Goal: Task Accomplishment & Management: Use online tool/utility

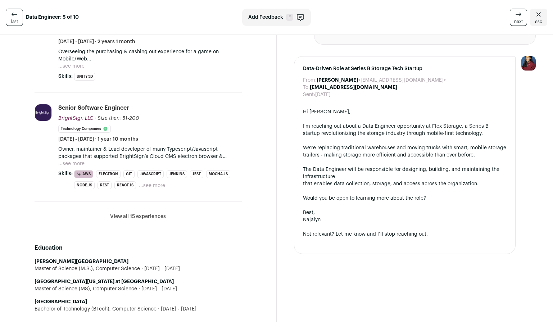
scroll to position [273, 0]
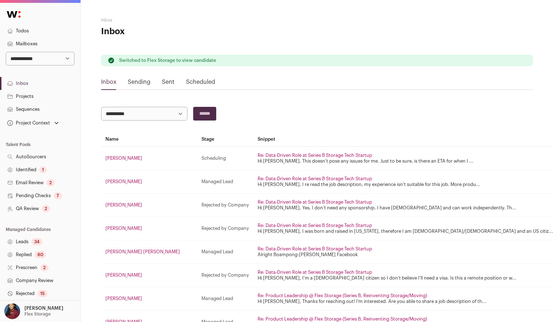
click at [58, 59] on select "**********" at bounding box center [40, 59] width 69 height 14
drag, startPoint x: 84, startPoint y: 244, endPoint x: 25, endPoint y: 311, distance: 89.0
click at [25, 311] on p "Flex Storage" at bounding box center [37, 314] width 26 height 6
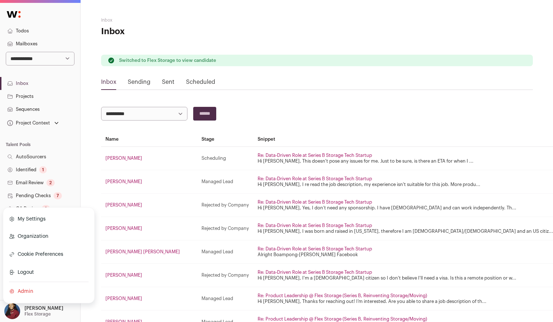
click at [26, 290] on link "Admin" at bounding box center [49, 292] width 80 height 16
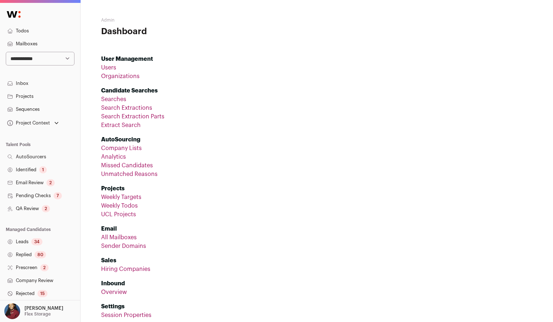
scroll to position [92, 0]
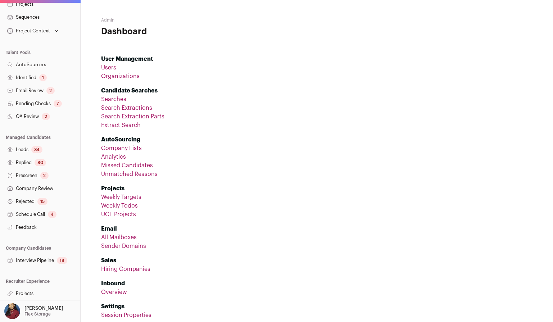
drag, startPoint x: 25, startPoint y: 311, endPoint x: 42, endPoint y: 263, distance: 51.5
click at [42, 263] on link "Interview Pipeline 18" at bounding box center [40, 260] width 80 height 13
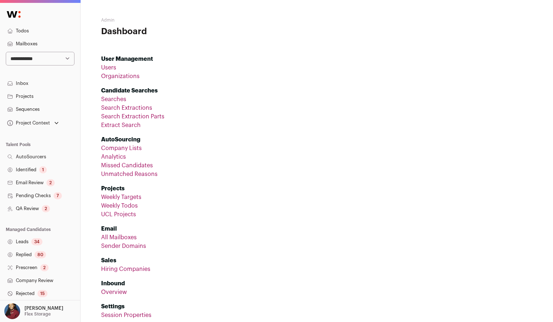
scroll to position [92, 0]
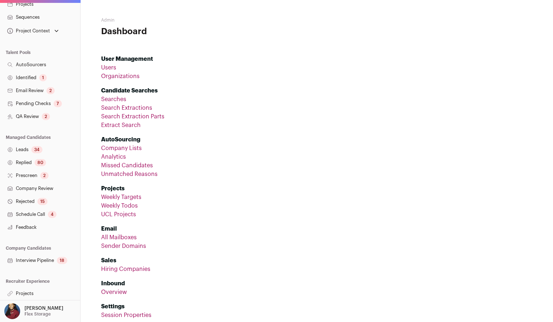
click at [31, 292] on link "Projects" at bounding box center [40, 293] width 80 height 13
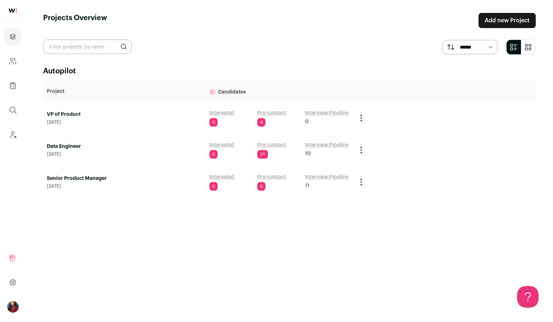
click at [66, 147] on link "Data Engineer" at bounding box center [124, 146] width 155 height 7
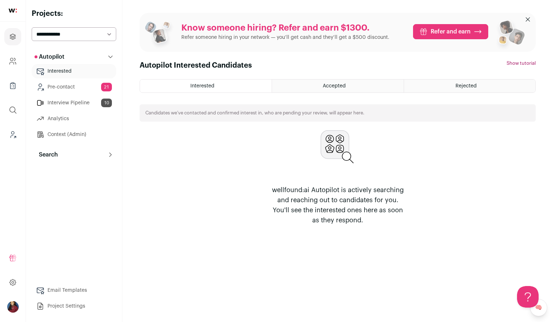
drag, startPoint x: 42, startPoint y: 263, endPoint x: 61, endPoint y: 156, distance: 108.5
click at [61, 156] on button "Search" at bounding box center [74, 155] width 85 height 14
click at [57, 156] on p "Search" at bounding box center [46, 154] width 23 height 9
drag, startPoint x: 61, startPoint y: 156, endPoint x: 58, endPoint y: 173, distance: 17.9
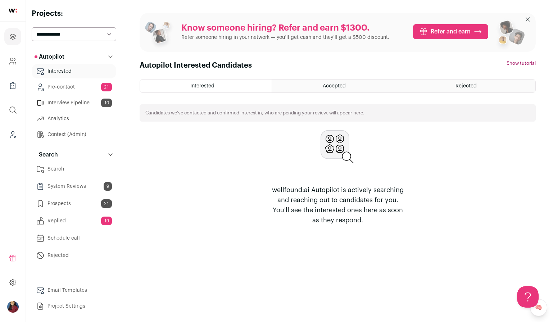
click at [58, 173] on link "Search" at bounding box center [74, 169] width 85 height 14
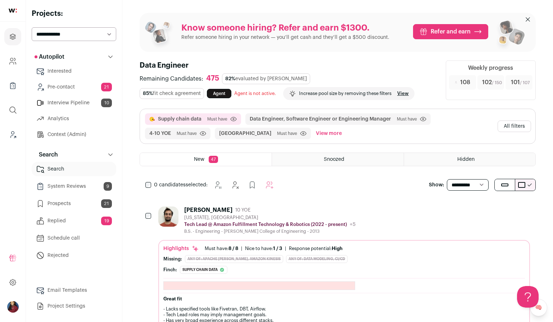
drag, startPoint x: 58, startPoint y: 173, endPoint x: 516, endPoint y: 129, distance: 460.3
click at [516, 129] on button "All filters" at bounding box center [514, 127] width 33 height 12
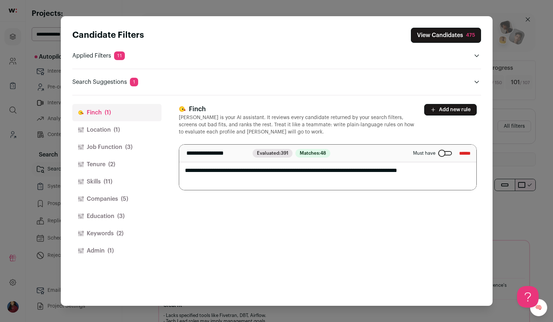
drag, startPoint x: 516, startPoint y: 129, endPoint x: 121, endPoint y: 145, distance: 395.6
click at [121, 145] on button "Job Function (3)" at bounding box center [116, 147] width 89 height 17
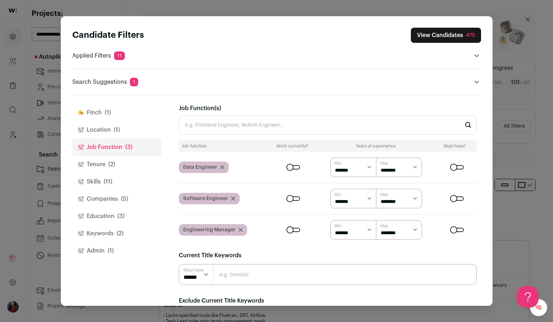
click at [234, 199] on icon "Close modal via background" at bounding box center [233, 199] width 4 height 4
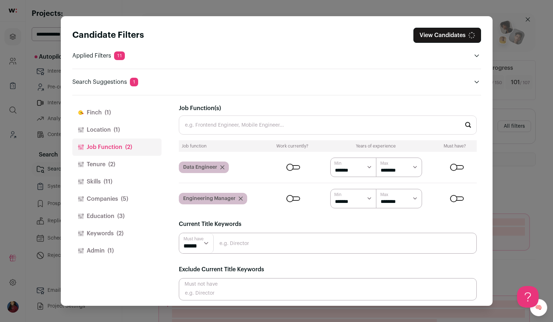
click at [241, 199] on icon "Close modal via background" at bounding box center [241, 199] width 4 height 4
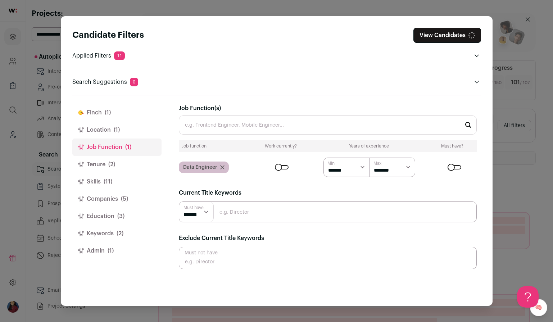
click at [240, 199] on div "Current Title Keywords Must have ****** ******" at bounding box center [328, 206] width 298 height 34
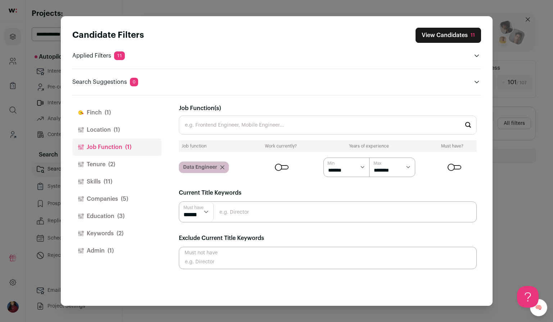
click at [103, 251] on button "Admin (1)" at bounding box center [116, 250] width 89 height 17
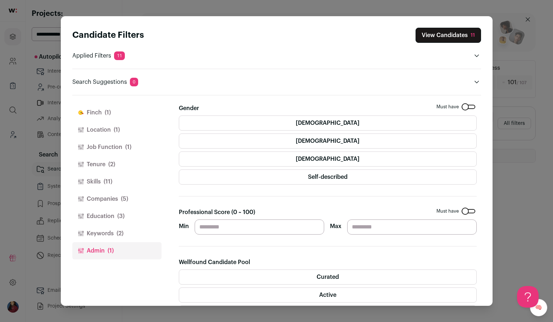
scroll to position [163, 0]
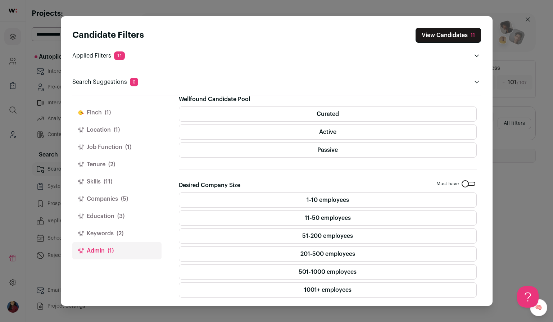
click at [341, 114] on label "Curated" at bounding box center [328, 114] width 298 height 15
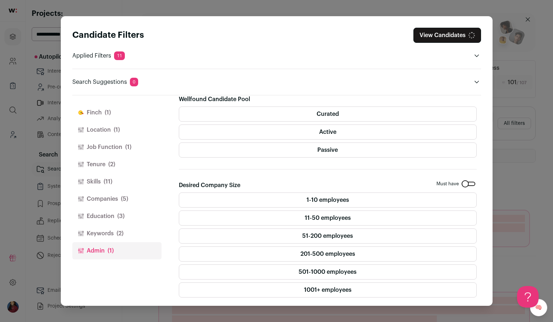
click at [340, 125] on label "Active" at bounding box center [328, 132] width 298 height 15
click at [442, 32] on button "View Candidates 722" at bounding box center [446, 35] width 70 height 15
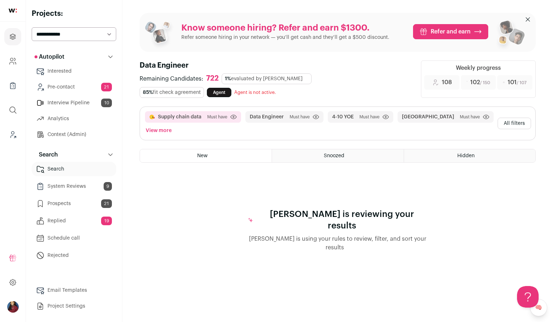
scroll to position [0, 0]
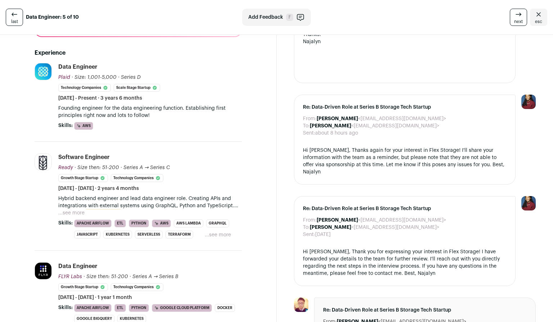
scroll to position [193, 0]
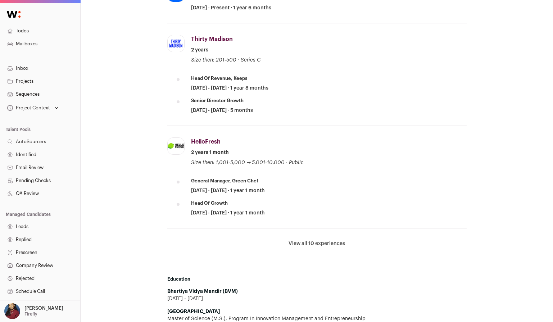
scroll to position [77, 0]
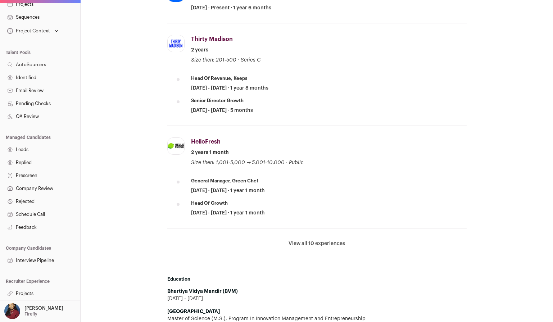
click at [30, 263] on link "Interview Pipeline" at bounding box center [40, 260] width 80 height 13
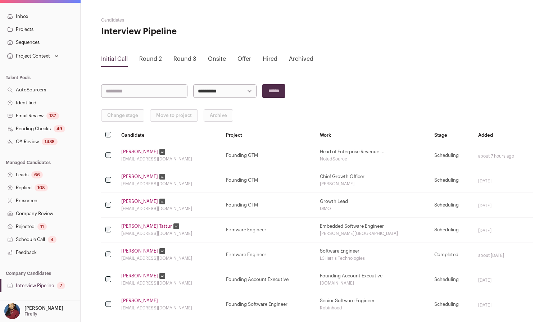
scroll to position [92, 0]
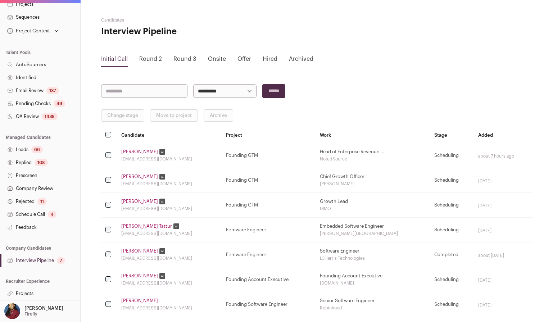
click at [39, 293] on link "Projects" at bounding box center [40, 293] width 80 height 13
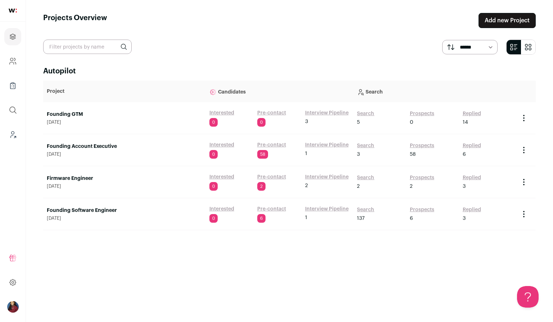
click at [75, 113] on link "Founding GTM" at bounding box center [124, 114] width 155 height 7
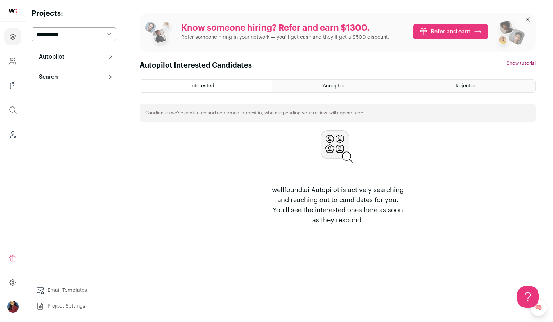
click at [66, 77] on button "Search" at bounding box center [74, 77] width 85 height 14
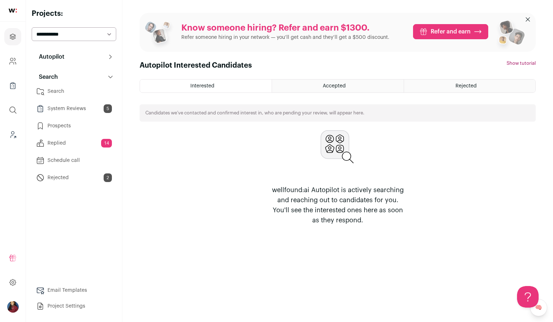
click at [61, 59] on p "Autopilot" at bounding box center [50, 57] width 30 height 9
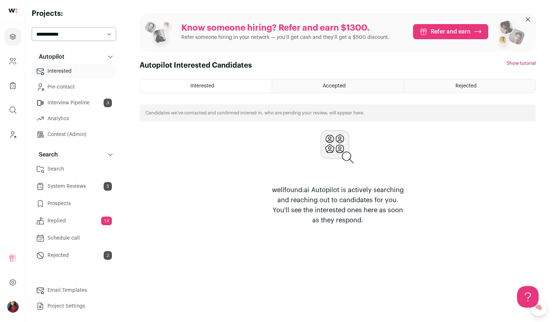
click at [65, 100] on link "Interview Pipeline 3" at bounding box center [74, 103] width 85 height 14
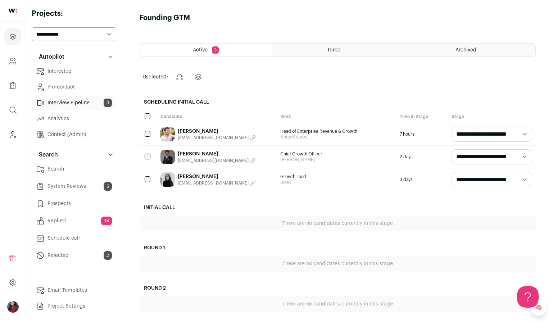
click at [195, 152] on link "[PERSON_NAME]" at bounding box center [217, 153] width 78 height 7
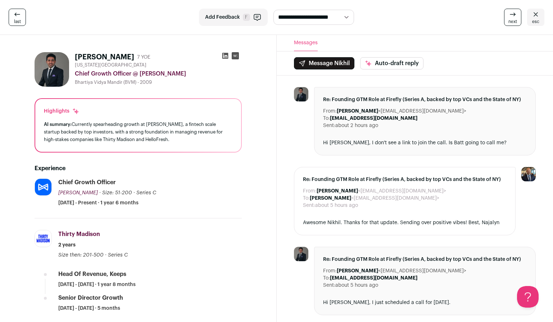
click at [536, 15] on icon at bounding box center [536, 14] width 4 height 4
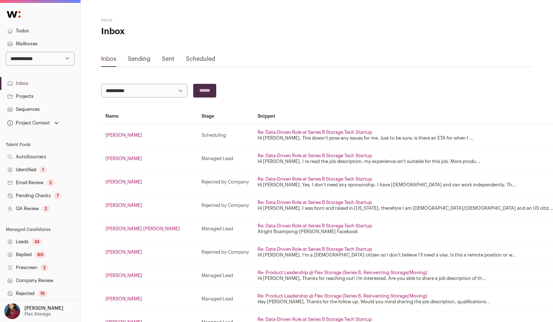
click at [57, 57] on select "**********" at bounding box center [40, 59] width 69 height 14
select select "****"
click at [6, 52] on select "**********" at bounding box center [40, 59] width 69 height 14
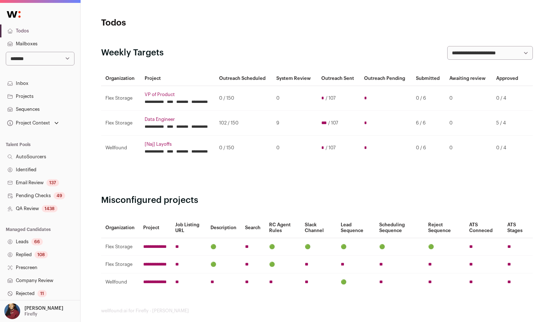
click at [36, 109] on link "Sequences" at bounding box center [40, 109] width 80 height 13
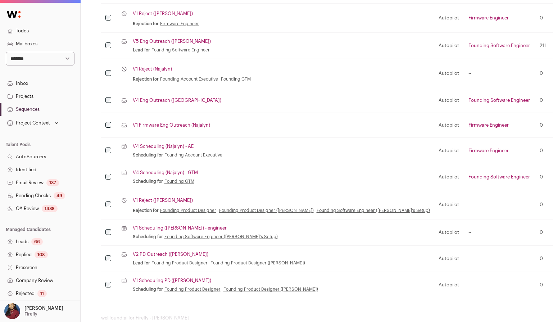
scroll to position [332, 0]
click at [175, 173] on link "V4 Scheduling (Najalyn) - GTM" at bounding box center [165, 173] width 65 height 6
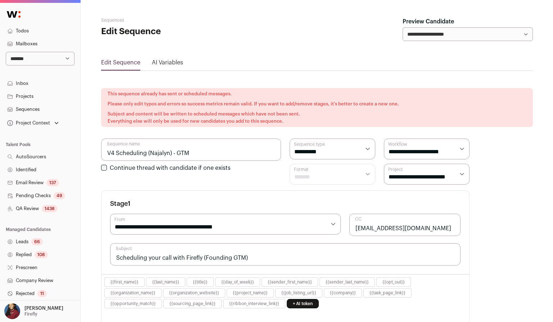
select select "****"
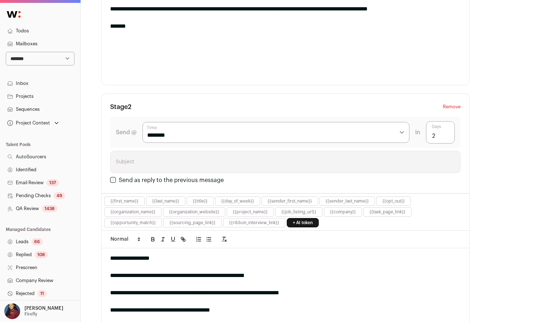
scroll to position [56, 0]
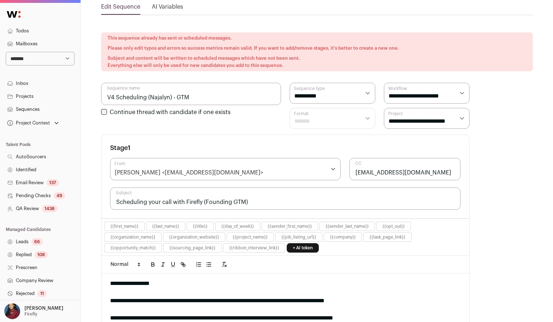
click at [51, 85] on link "Inbox" at bounding box center [40, 83] width 80 height 13
